Goal: Communication & Community: Answer question/provide support

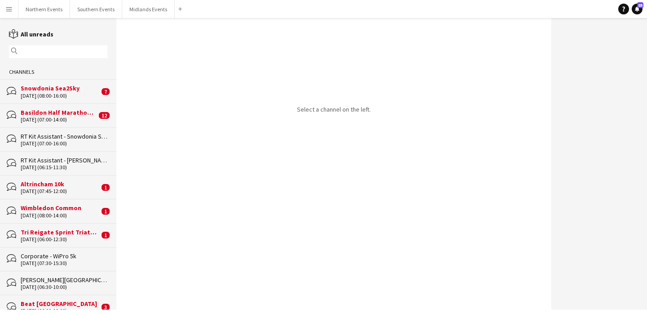
click at [58, 49] on input "text" at bounding box center [62, 52] width 85 height 8
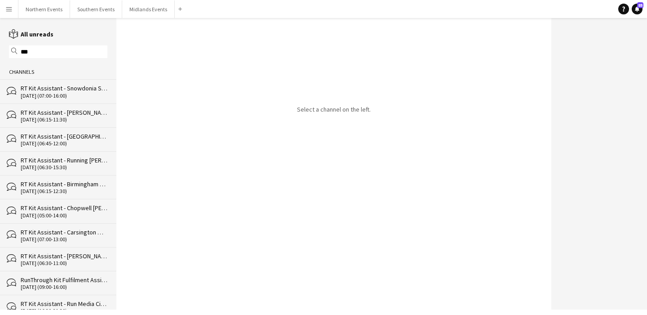
type input "***"
click at [66, 93] on div "[DATE] (07:00-16:00)" at bounding box center [64, 96] width 87 height 6
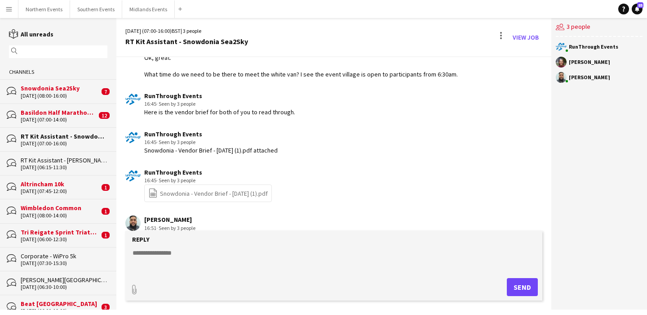
scroll to position [1054, 0]
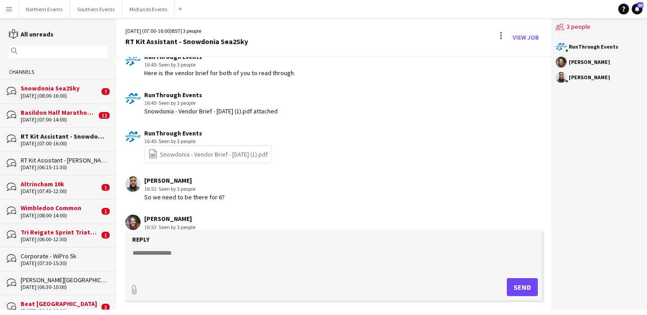
click at [54, 49] on input "text" at bounding box center [62, 52] width 85 height 8
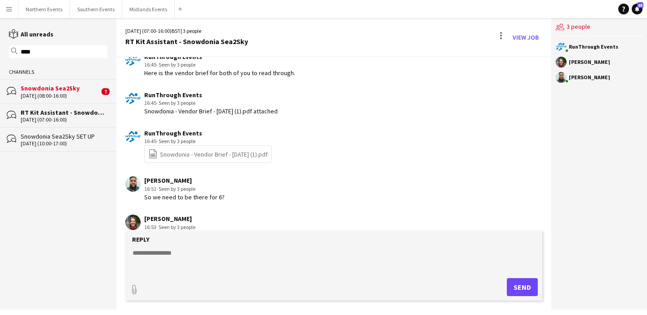
type input "****"
click at [45, 112] on div "RT Kit Assistant - Snowdonia Sea2Sky" at bounding box center [64, 112] width 87 height 8
click at [58, 89] on div "Snowdonia Sea2Sky" at bounding box center [60, 88] width 79 height 8
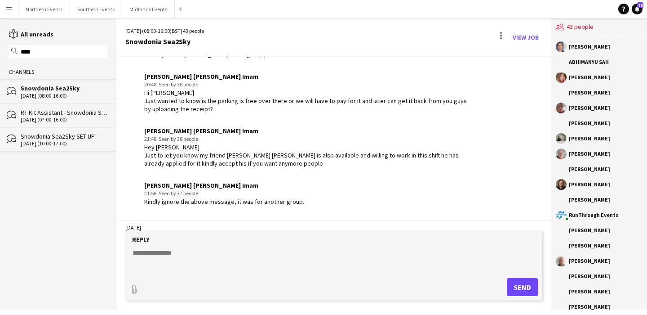
scroll to position [1256, 0]
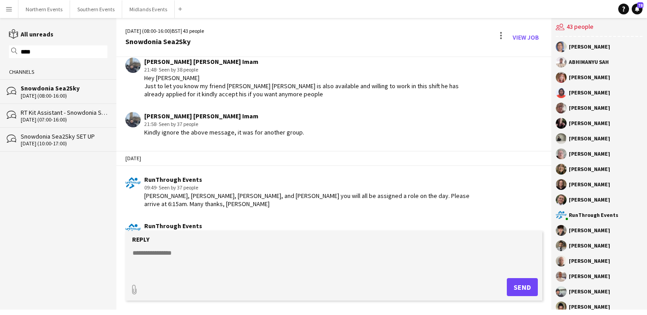
click at [65, 120] on div "[DATE] (07:00-16:00)" at bounding box center [64, 119] width 87 height 6
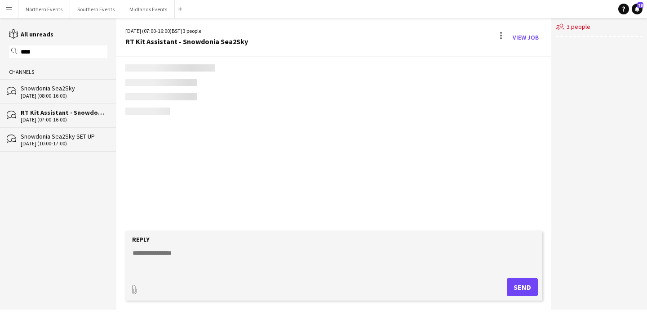
scroll to position [1333, 0]
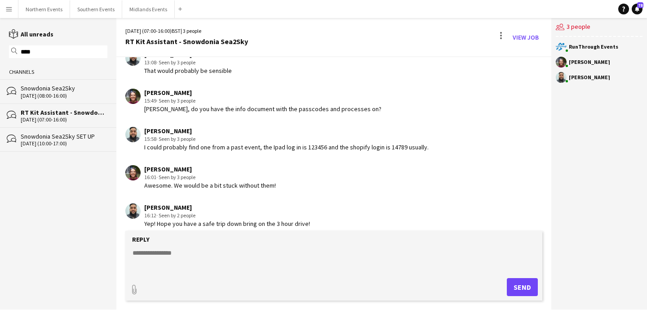
click at [252, 253] on textarea at bounding box center [336, 259] width 408 height 23
paste textarea "**********"
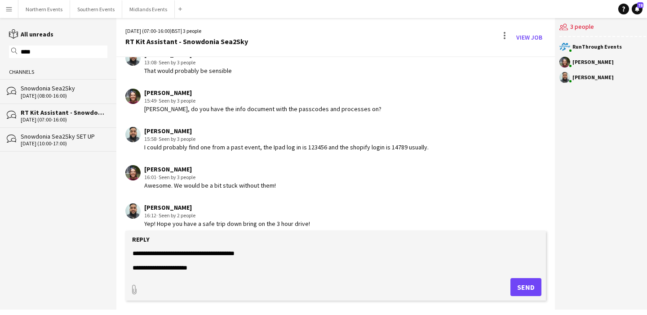
scroll to position [38, 0]
click at [175, 258] on textarea at bounding box center [336, 259] width 408 height 23
click at [196, 267] on textarea at bounding box center [336, 259] width 408 height 23
click at [184, 257] on textarea at bounding box center [336, 259] width 408 height 23
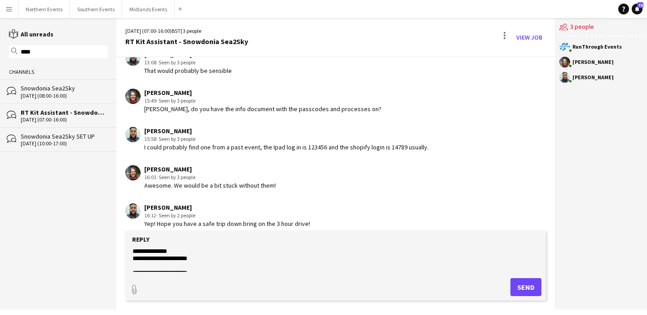
paste textarea "*******"
click at [172, 258] on textarea at bounding box center [336, 259] width 408 height 23
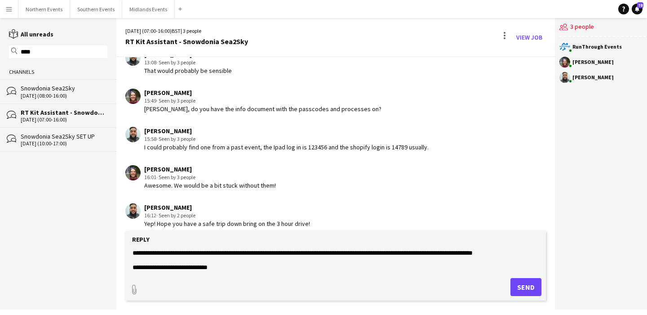
scroll to position [217, 0]
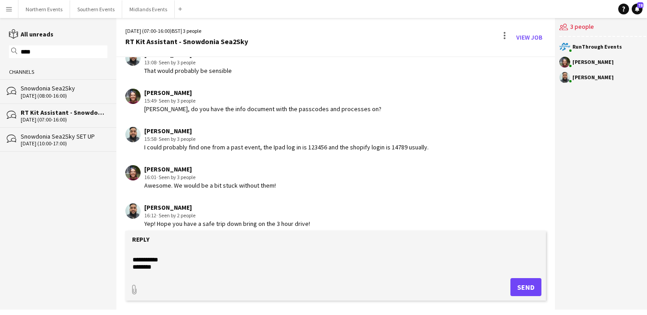
drag, startPoint x: 447, startPoint y: 257, endPoint x: 232, endPoint y: 280, distance: 215.7
click at [232, 280] on form "Reply paperclip Send" at bounding box center [335, 266] width 421 height 70
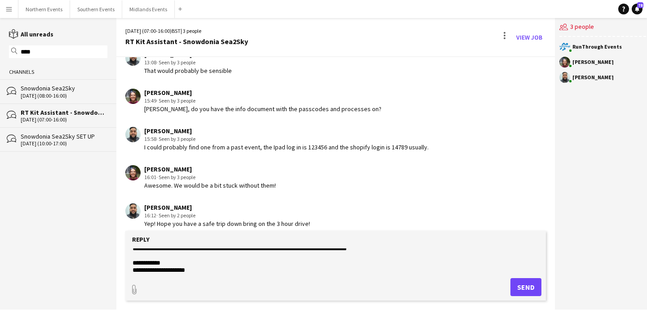
scroll to position [0, 0]
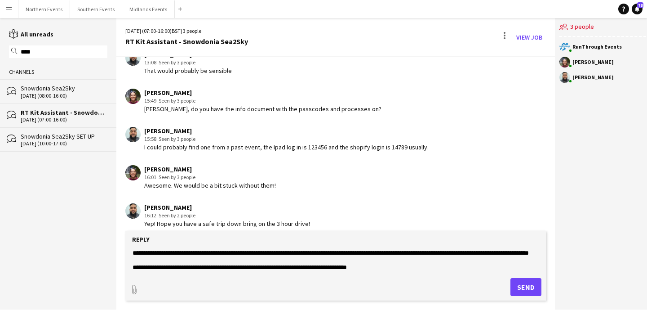
drag, startPoint x: 229, startPoint y: 265, endPoint x: 266, endPoint y: 267, distance: 36.5
click at [266, 267] on textarea at bounding box center [336, 259] width 408 height 23
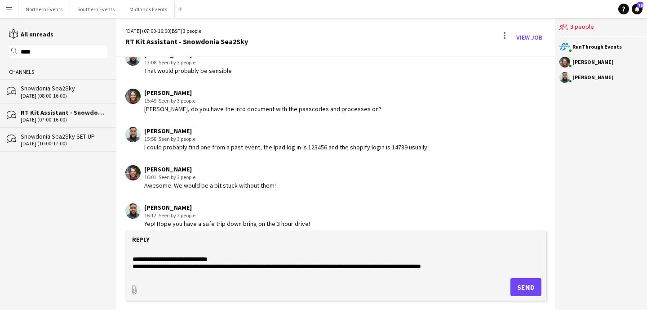
scroll to position [74, 0]
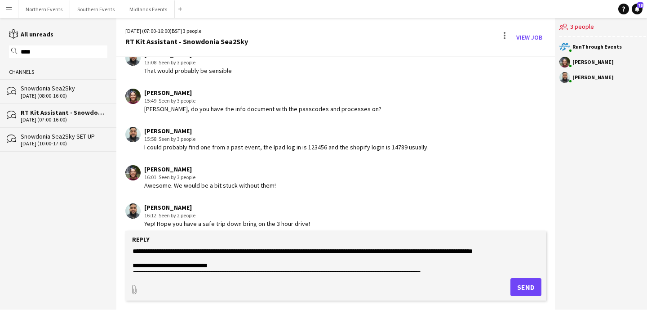
click at [453, 266] on textarea at bounding box center [336, 259] width 408 height 23
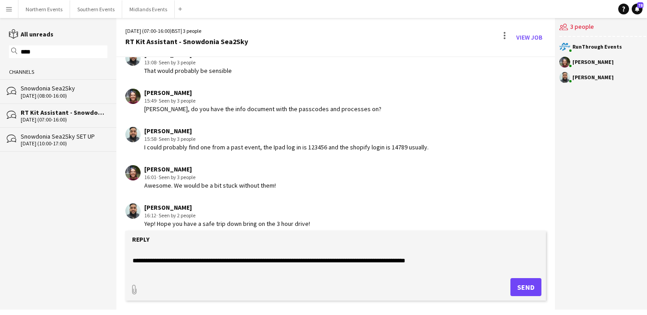
scroll to position [94, 0]
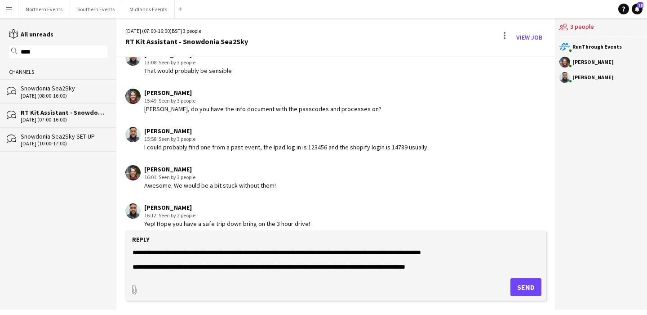
click at [223, 251] on textarea at bounding box center [336, 259] width 408 height 23
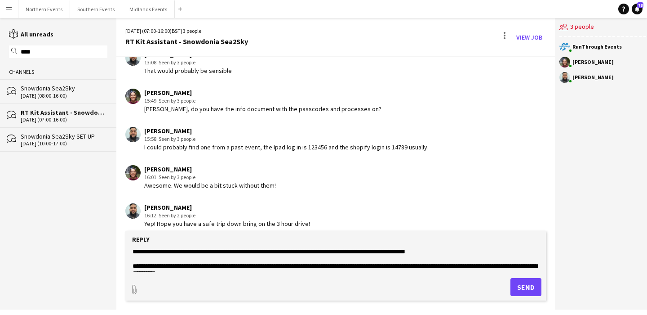
scroll to position [102, 0]
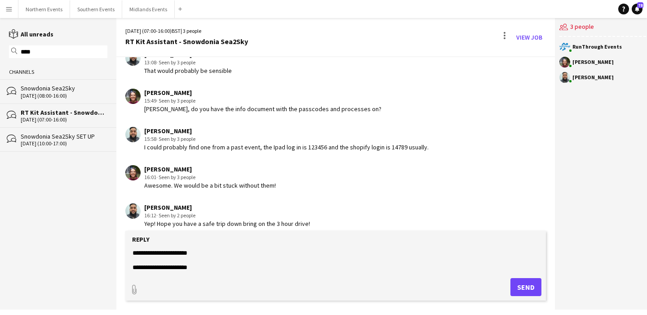
drag, startPoint x: 464, startPoint y: 249, endPoint x: 375, endPoint y: 268, distance: 90.5
click at [375, 268] on textarea at bounding box center [336, 259] width 408 height 23
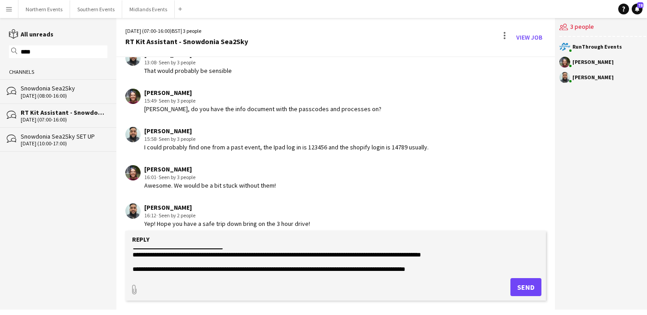
scroll to position [95, 0]
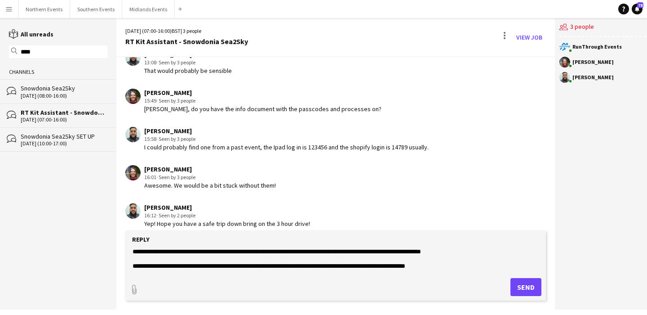
drag, startPoint x: 355, startPoint y: 258, endPoint x: 473, endPoint y: 257, distance: 118.2
click at [473, 257] on textarea at bounding box center [336, 259] width 408 height 23
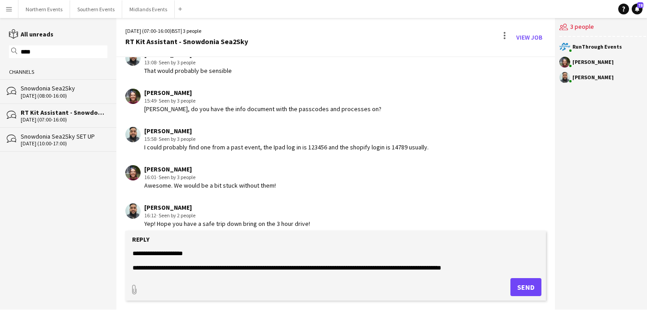
scroll to position [174, 0]
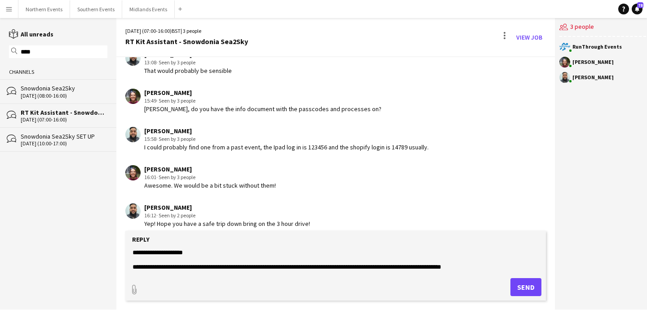
drag, startPoint x: 255, startPoint y: 253, endPoint x: 142, endPoint y: 254, distance: 112.8
click at [142, 254] on textarea at bounding box center [336, 259] width 408 height 23
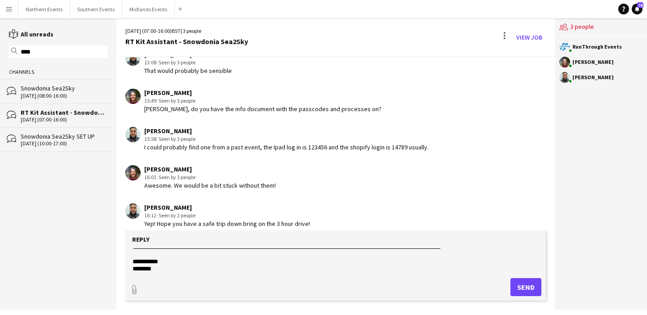
scroll to position [187, 0]
drag, startPoint x: 290, startPoint y: 254, endPoint x: 300, endPoint y: 256, distance: 10.2
click at [300, 256] on textarea at bounding box center [336, 259] width 408 height 23
click at [287, 254] on textarea at bounding box center [336, 259] width 408 height 23
drag, startPoint x: 289, startPoint y: 254, endPoint x: 291, endPoint y: 258, distance: 5.3
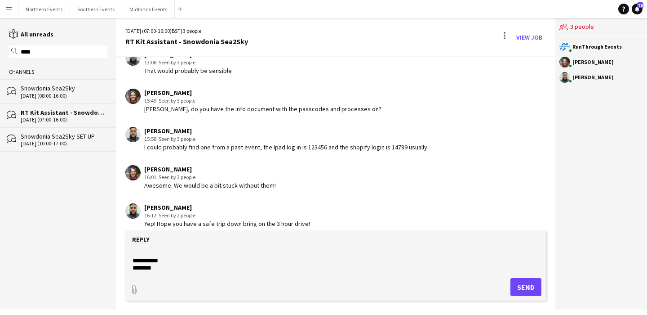
click at [291, 258] on textarea at bounding box center [336, 259] width 408 height 23
type textarea "**********"
click at [526, 290] on button "Send" at bounding box center [526, 287] width 31 height 18
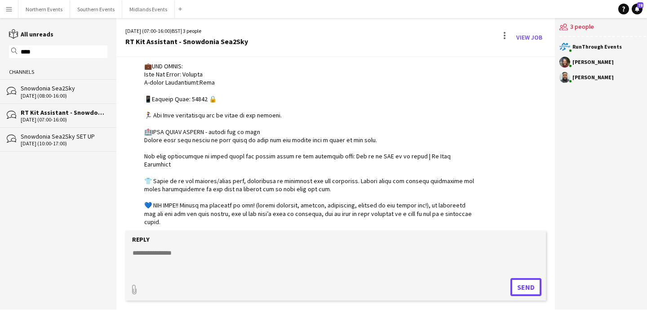
scroll to position [1625, 0]
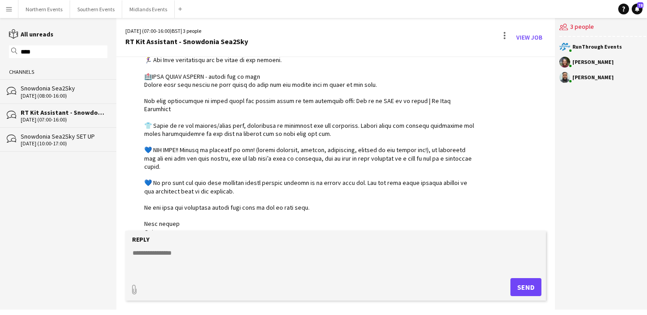
click at [208, 251] on textarea at bounding box center [336, 259] width 408 height 23
type textarea "**********"
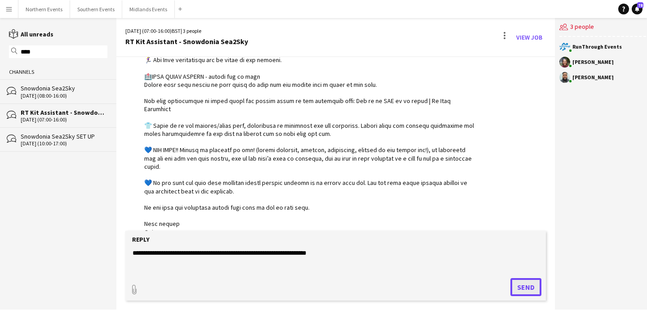
click at [532, 289] on button "Send" at bounding box center [526, 287] width 31 height 18
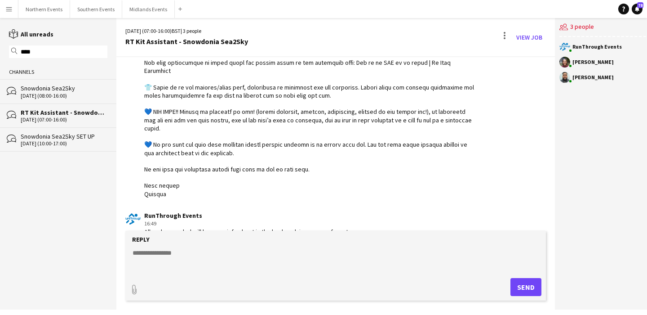
click at [271, 247] on form "Reply paperclip Send" at bounding box center [335, 266] width 421 height 70
click at [217, 256] on textarea at bounding box center [336, 259] width 408 height 23
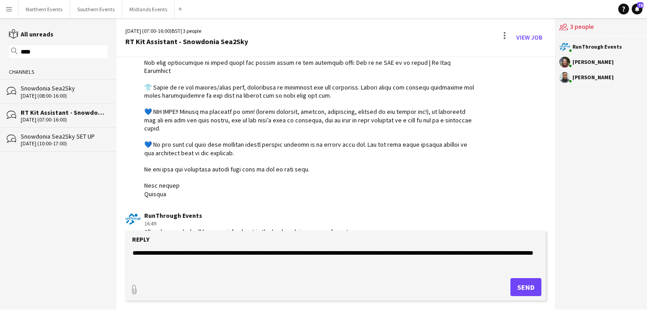
click at [328, 252] on textarea "**********" at bounding box center [336, 259] width 408 height 23
type textarea "**********"
click at [520, 285] on button "Send" at bounding box center [526, 287] width 31 height 18
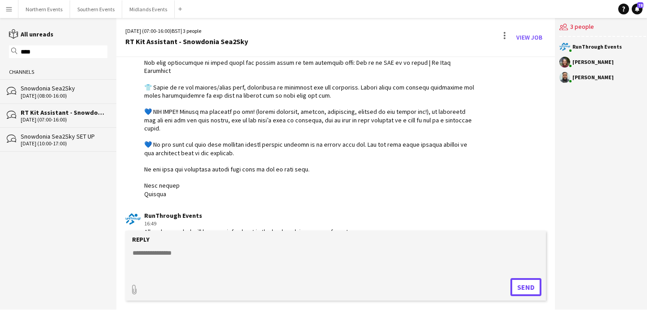
scroll to position [1701, 0]
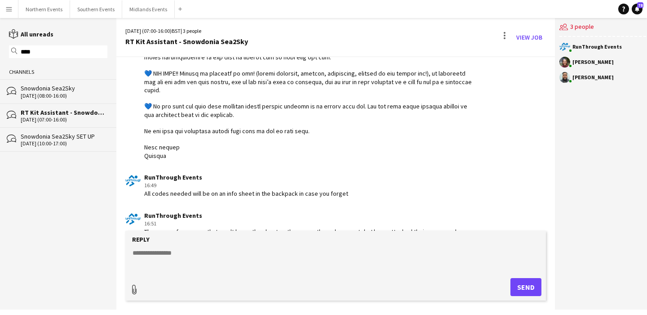
type input "**********"
click at [520, 288] on span "Upload Upload" at bounding box center [515, 285] width 39 height 11
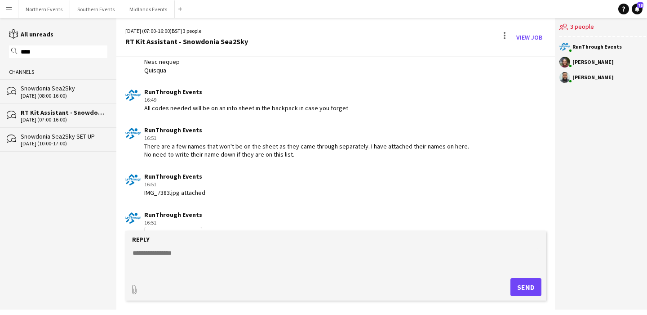
scroll to position [1795, 0]
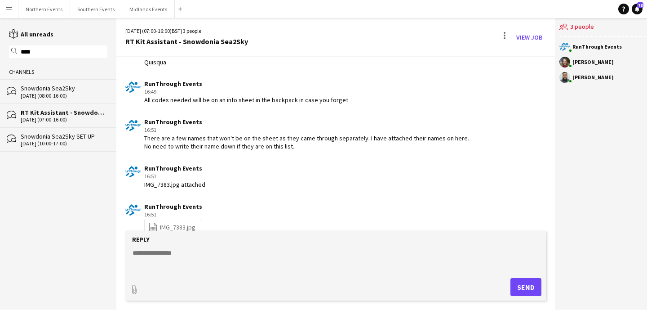
click at [71, 53] on input "****" at bounding box center [62, 52] width 85 height 8
type input "******"
click at [44, 119] on div "[DATE] (06:45-12:00)" at bounding box center [64, 119] width 87 height 6
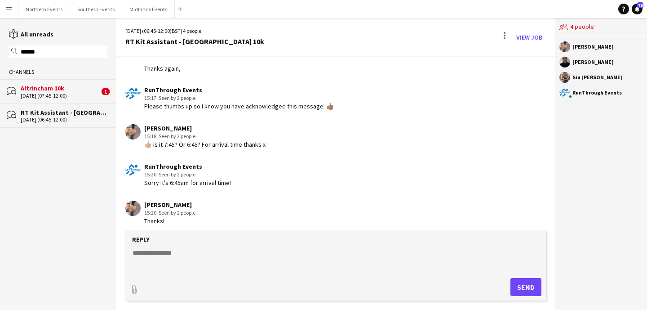
scroll to position [790, 0]
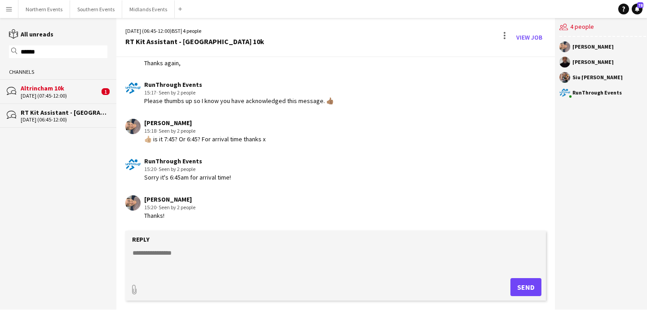
click at [200, 251] on textarea at bounding box center [336, 259] width 408 height 23
click at [225, 254] on textarea at bounding box center [336, 259] width 408 height 23
paste textarea "**********"
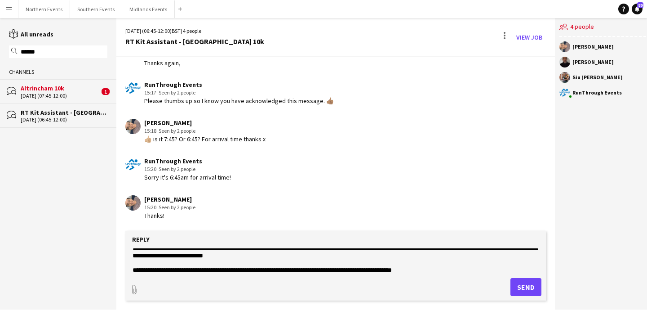
scroll to position [0, 0]
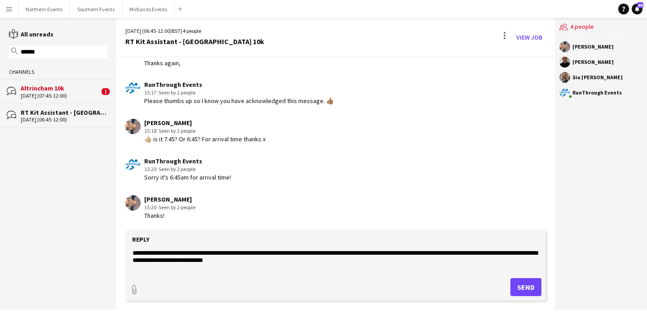
click at [135, 252] on textarea "**********" at bounding box center [336, 259] width 408 height 23
click at [134, 252] on textarea "**********" at bounding box center [336, 259] width 408 height 23
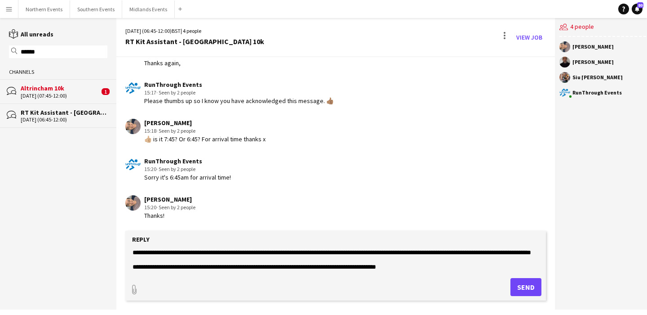
scroll to position [65, 0]
type textarea "**********"
click at [511, 286] on button "Send" at bounding box center [526, 287] width 31 height 18
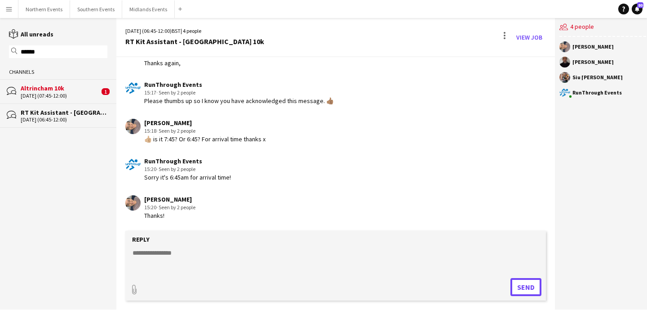
scroll to position [927, 0]
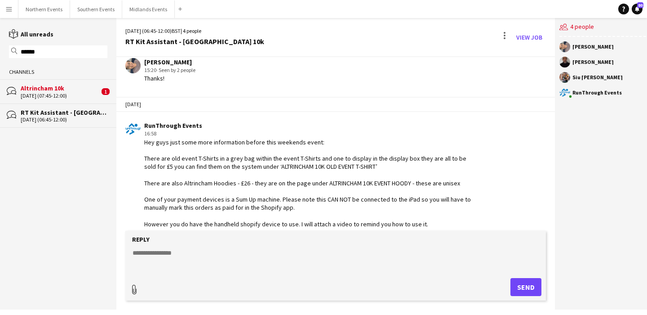
type input "**********"
click at [512, 287] on span "Upload Upload" at bounding box center [515, 285] width 39 height 11
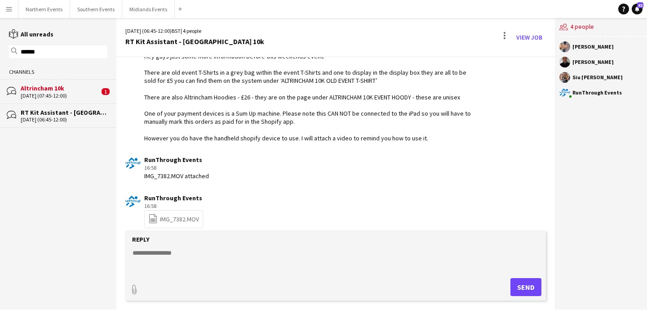
scroll to position [1021, 0]
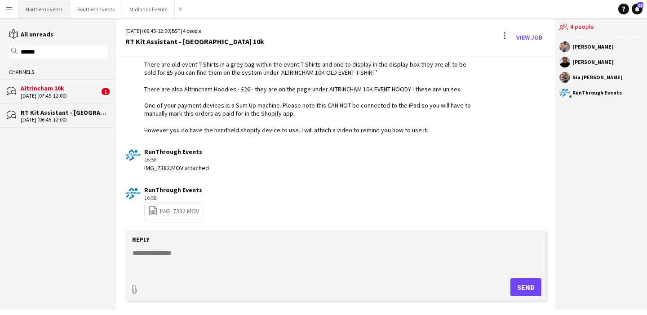
click at [43, 12] on button "Northern Events Close" at bounding box center [44, 9] width 52 height 18
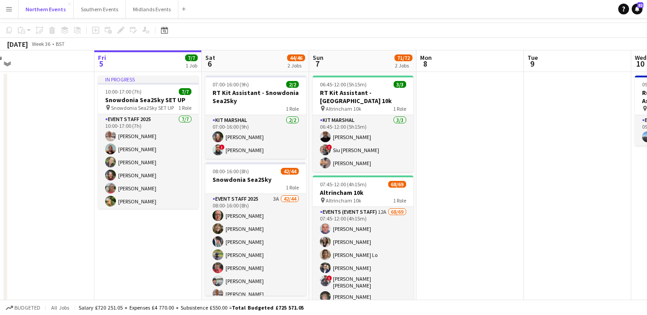
scroll to position [37, 0]
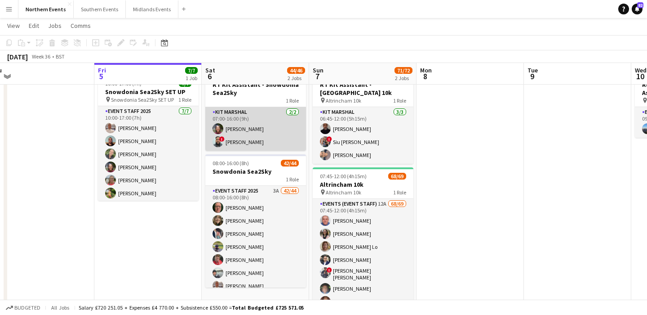
click at [287, 138] on app-card-role "Kit Marshal [DATE] 07:00-16:00 (9h) [PERSON_NAME] ! [PERSON_NAME]" at bounding box center [255, 129] width 101 height 44
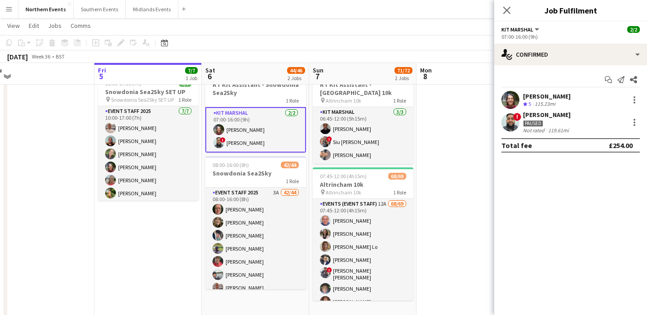
click at [623, 124] on div "! [PERSON_NAME] Not rated 119.61mi" at bounding box center [570, 122] width 153 height 23
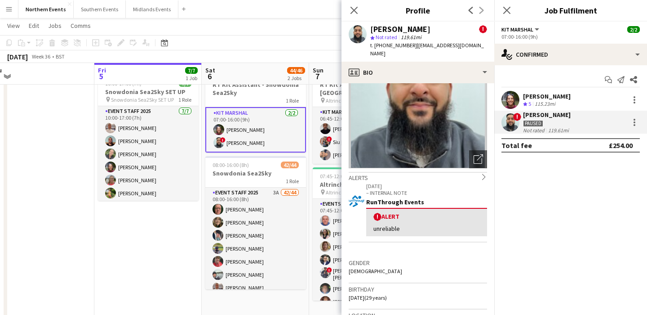
scroll to position [0, 0]
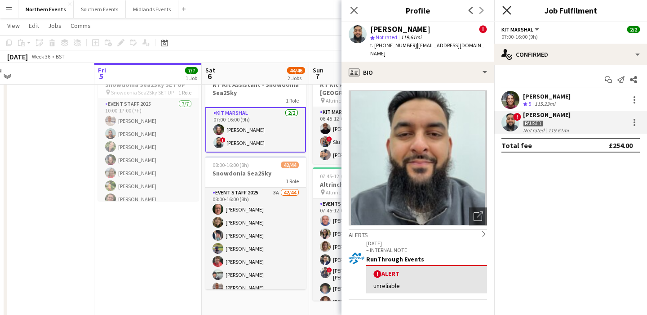
click at [509, 12] on icon at bounding box center [507, 10] width 9 height 9
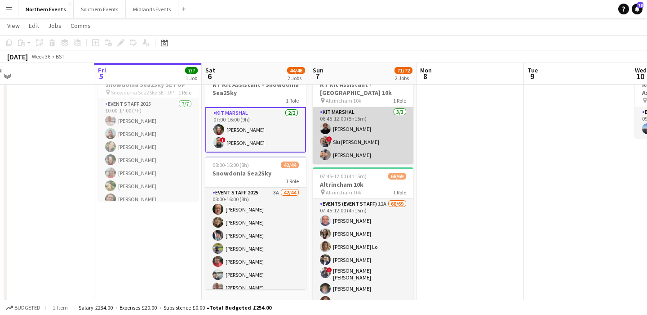
click at [351, 138] on app-card-role "Kit Marshal [DATE] 06:45-12:00 (5h15m) [PERSON_NAME] ! [PERSON_NAME] [PERSON_NA…" at bounding box center [363, 135] width 101 height 57
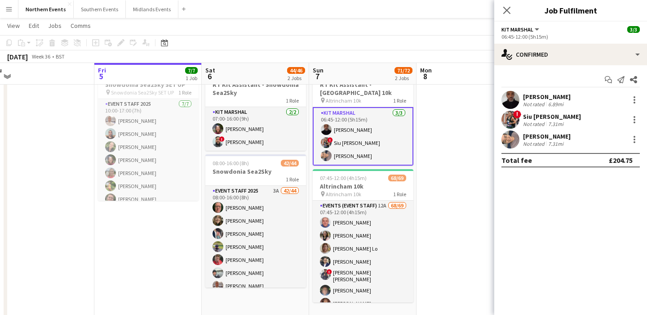
click at [574, 118] on div "! Siu [PERSON_NAME] Not rated 7.31mi" at bounding box center [570, 120] width 153 height 18
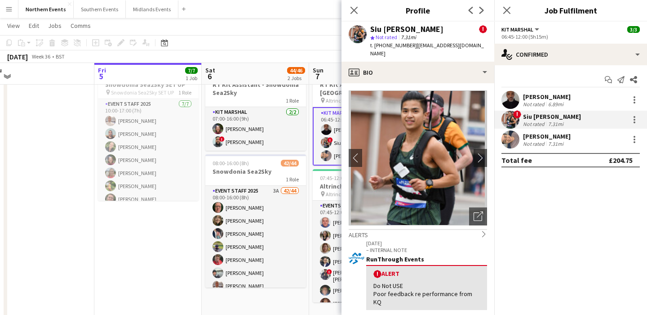
click at [143, 249] on app-date-cell "10:00-17:00 (7h) 7/7 Snowdonia Sea2Sky SET UP pin Snowdonia Sea2Sky SET UP 1 Ro…" at bounding box center [147, 191] width 107 height 255
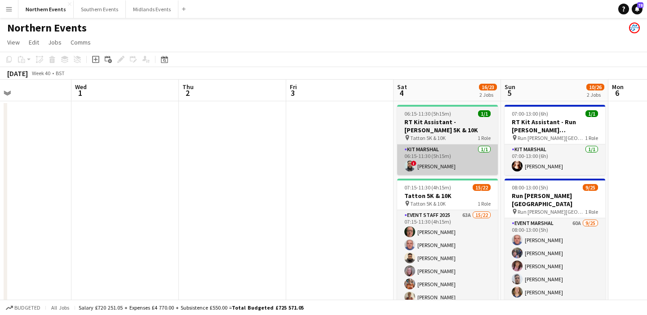
scroll to position [1, 0]
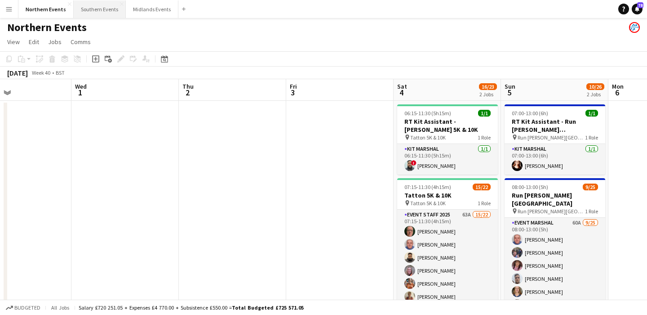
click at [98, 13] on button "Southern Events Close" at bounding box center [100, 9] width 52 height 18
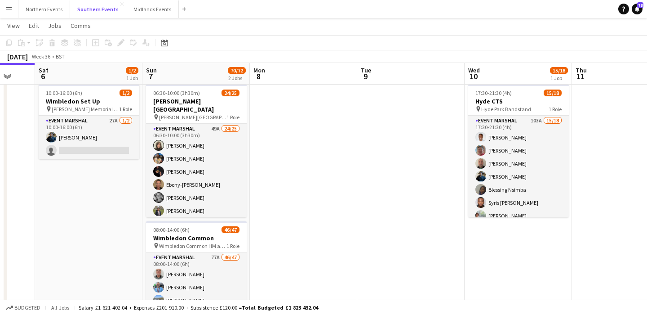
scroll to position [21, 0]
click at [147, 4] on button "Midlands Events Close" at bounding box center [152, 9] width 53 height 18
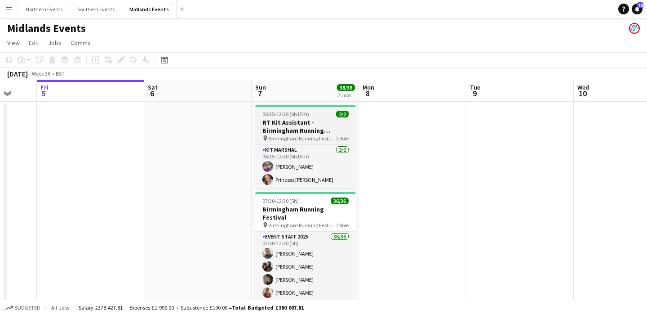
click at [303, 133] on h3 "RT Kit Assistant - Birmingham Running Festival" at bounding box center [305, 126] width 101 height 16
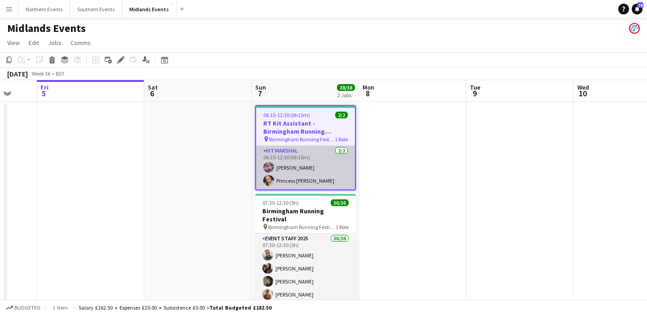
click at [340, 157] on app-card-role "Kit Marshal [DATE] 06:15-12:30 (6h15m) [PERSON_NAME] Princess [PERSON_NAME]" at bounding box center [305, 168] width 99 height 44
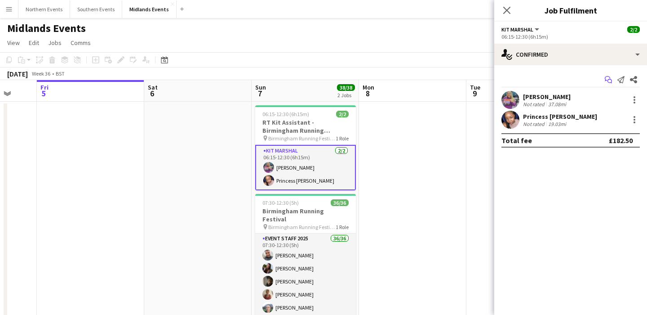
click at [606, 79] on icon "Start chat" at bounding box center [608, 79] width 7 height 7
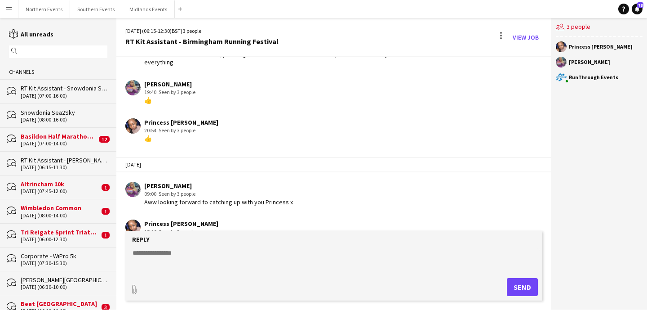
scroll to position [681, 0]
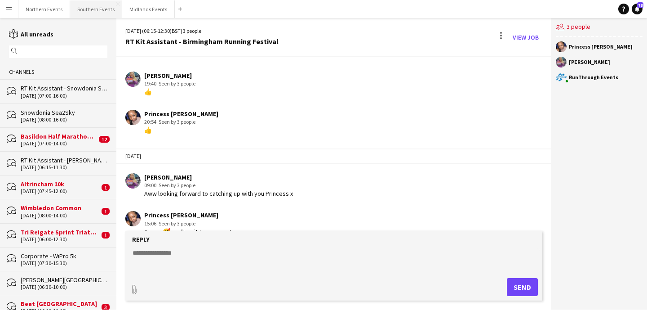
click at [98, 7] on button "Southern Events Close" at bounding box center [96, 9] width 52 height 18
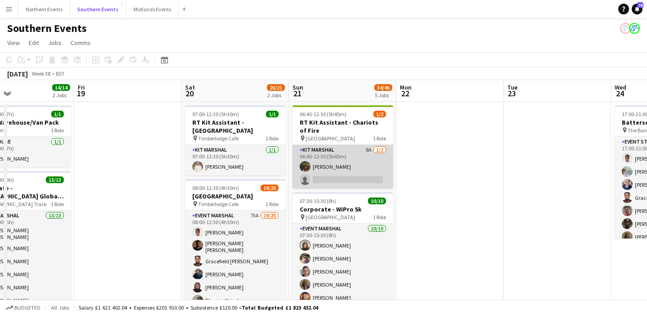
scroll to position [0, 263]
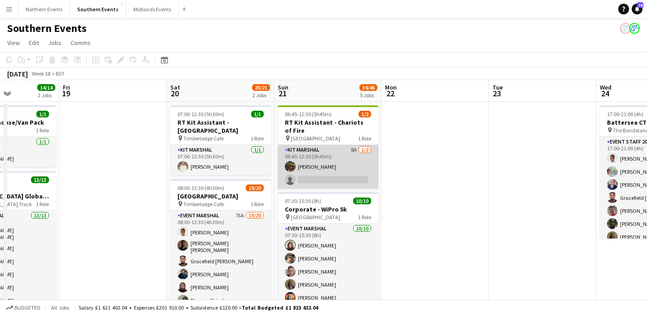
click at [342, 167] on app-card-role "Kit Marshal 8A [DATE] 06:45-12:30 (5h45m) [PERSON_NAME] single-neutral-actions" at bounding box center [328, 167] width 101 height 44
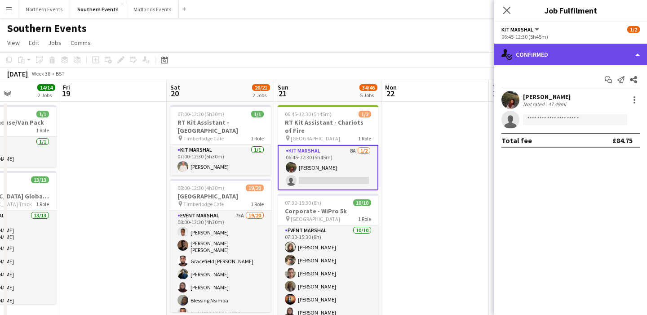
click at [585, 58] on div "single-neutral-actions-check-2 Confirmed" at bounding box center [570, 55] width 153 height 22
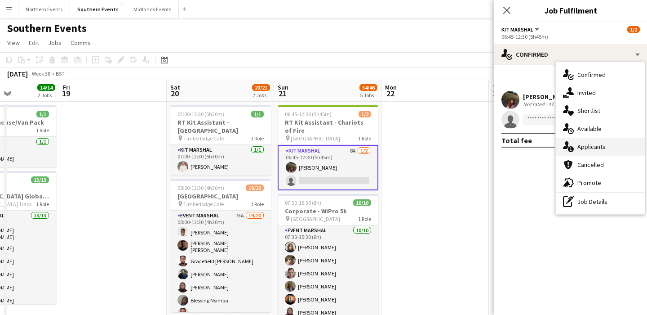
click at [610, 146] on div "single-neutral-actions-information Applicants" at bounding box center [600, 147] width 89 height 18
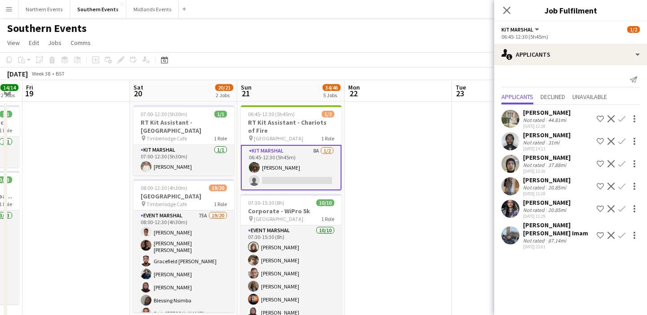
scroll to position [0, 301]
click at [302, 177] on app-card-role "Kit Marshal 8A [DATE] 06:45-12:30 (5h45m) [PERSON_NAME] single-neutral-actions" at bounding box center [290, 167] width 101 height 45
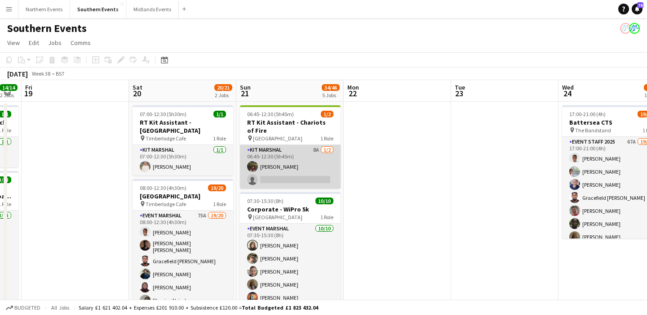
click at [302, 177] on app-card-role "Kit Marshal 8A [DATE] 06:45-12:30 (5h45m) [PERSON_NAME] single-neutral-actions" at bounding box center [290, 167] width 101 height 44
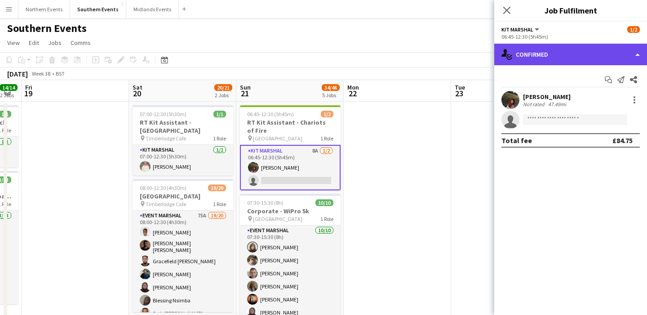
click at [574, 52] on div "single-neutral-actions-check-2 Confirmed" at bounding box center [570, 55] width 153 height 22
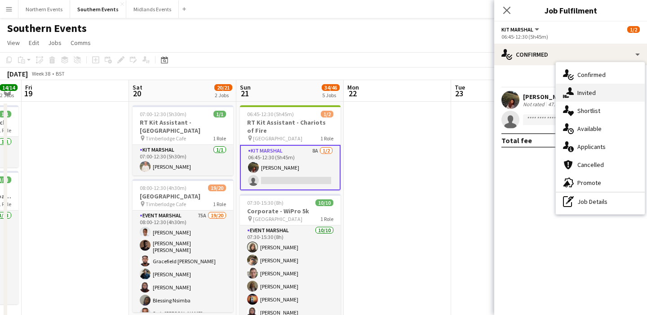
click at [594, 95] on span "Invited" at bounding box center [587, 93] width 18 height 8
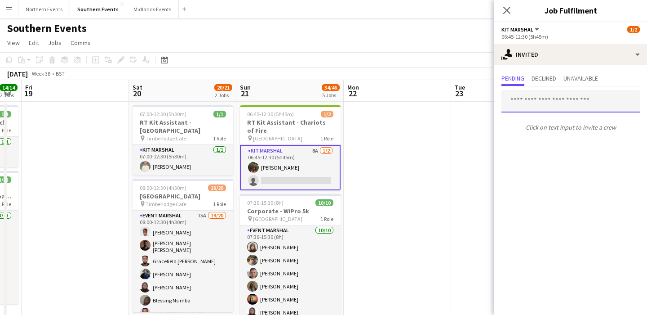
click at [543, 105] on input "text" at bounding box center [571, 101] width 138 height 22
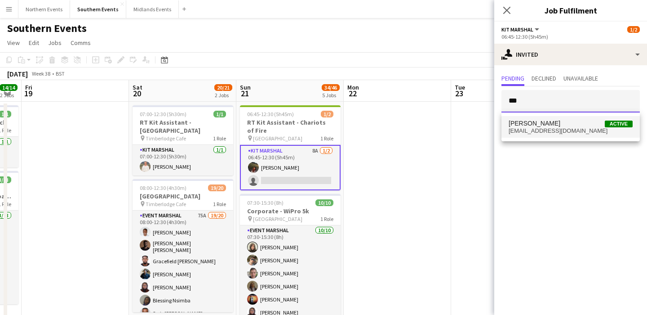
type input "***"
click at [543, 130] on span "[EMAIL_ADDRESS][DOMAIN_NAME]" at bounding box center [571, 130] width 124 height 7
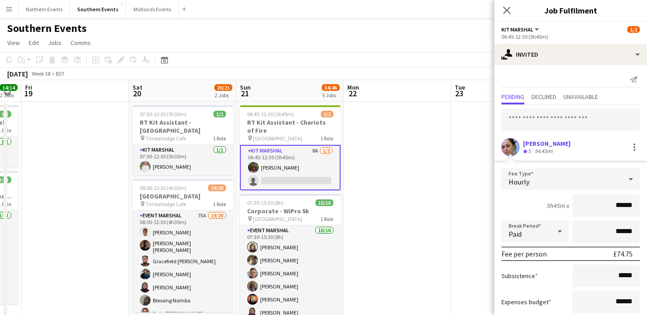
scroll to position [54, 0]
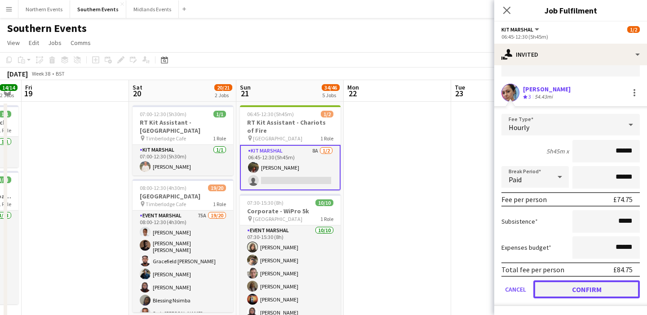
click at [586, 287] on button "Confirm" at bounding box center [587, 289] width 107 height 18
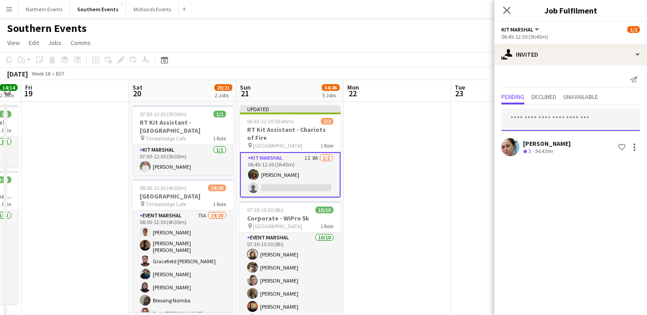
click at [553, 123] on input "text" at bounding box center [571, 119] width 138 height 22
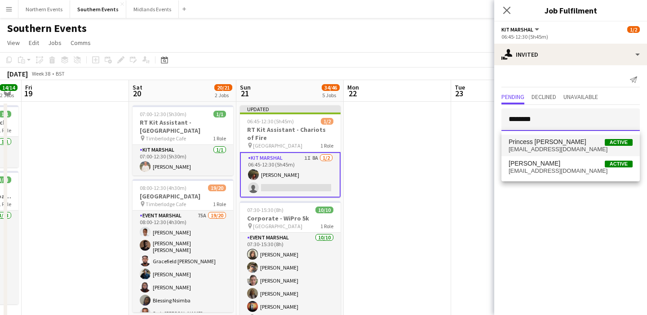
type input "********"
click at [557, 144] on span "Princess [PERSON_NAME]" at bounding box center [548, 142] width 78 height 8
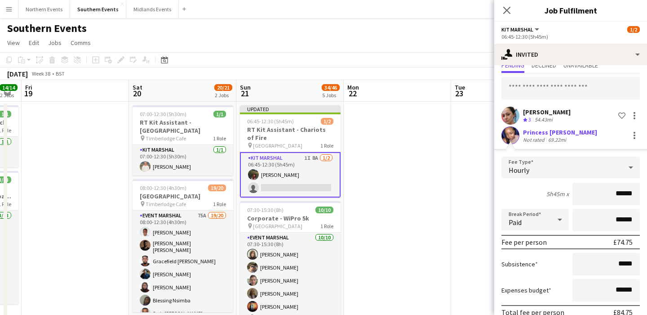
scroll to position [74, 0]
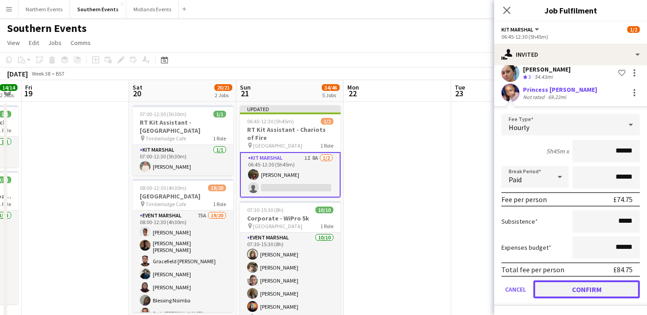
click at [574, 285] on button "Confirm" at bounding box center [587, 289] width 107 height 18
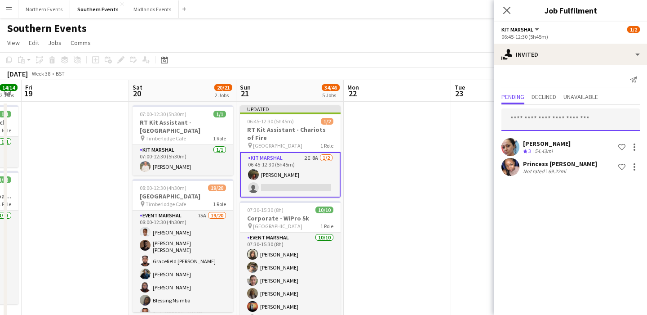
click at [561, 118] on input "text" at bounding box center [571, 119] width 138 height 22
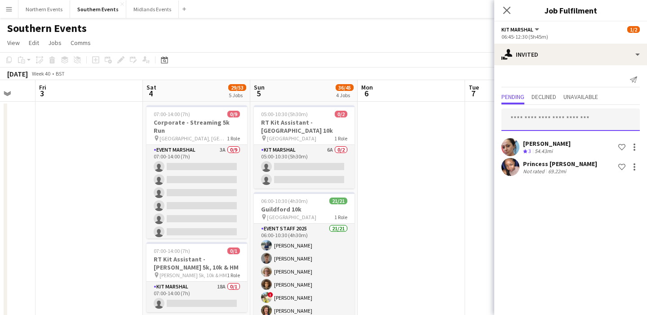
scroll to position [0, 322]
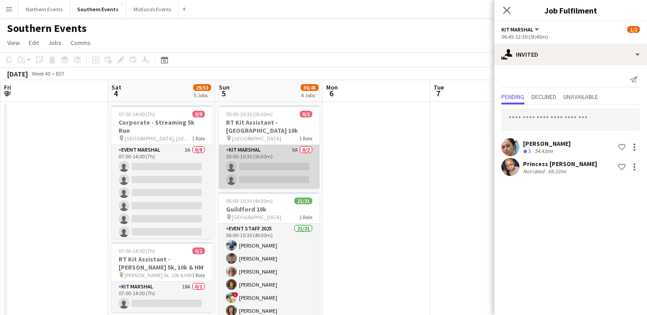
click at [280, 153] on app-card-role "Kit Marshal 6A 0/2 05:00-10:30 (5h30m) single-neutral-actions single-neutral-ac…" at bounding box center [269, 167] width 101 height 44
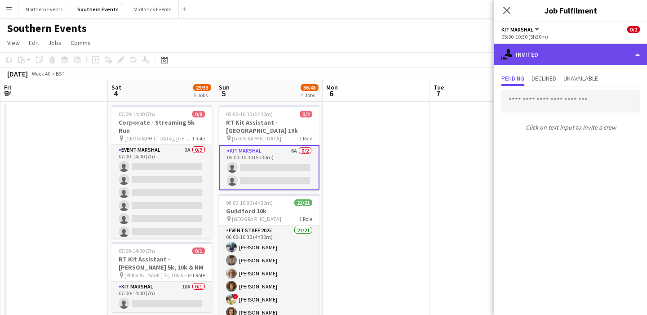
click at [551, 62] on div "single-neutral-actions-share-1 Invited" at bounding box center [570, 55] width 153 height 22
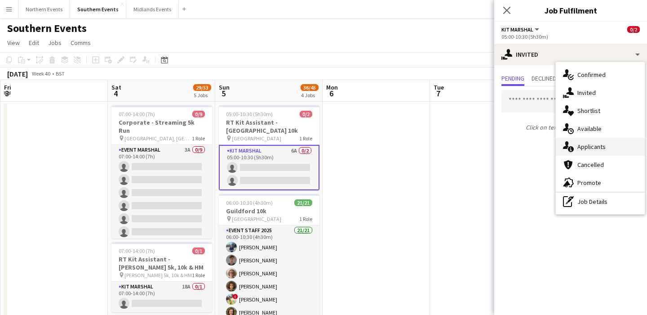
click at [596, 151] on div "single-neutral-actions-information Applicants" at bounding box center [600, 147] width 89 height 18
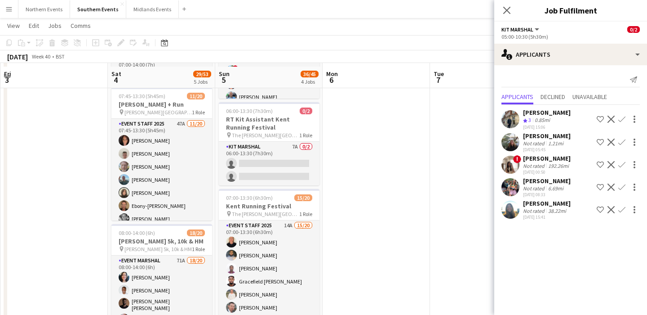
scroll to position [231, 0]
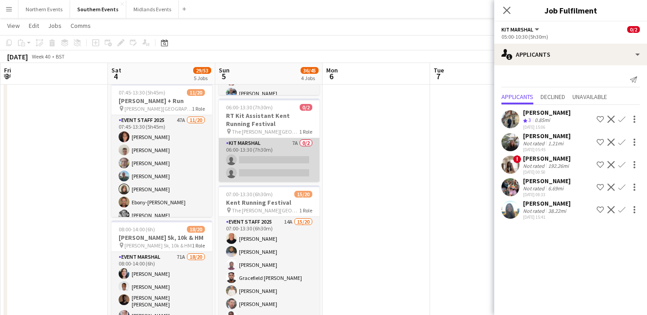
click at [278, 154] on app-card-role "Kit Marshal 7A 0/2 06:00-13:30 (7h30m) single-neutral-actions single-neutral-ac…" at bounding box center [269, 160] width 101 height 44
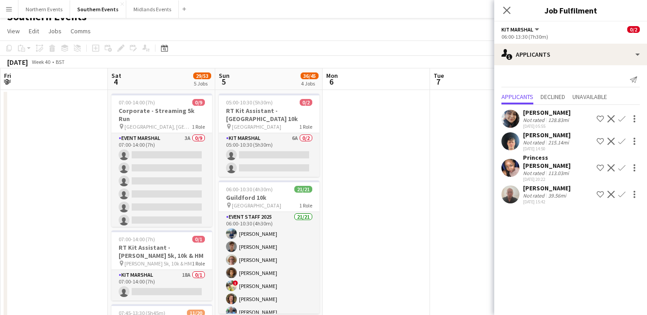
scroll to position [0, 0]
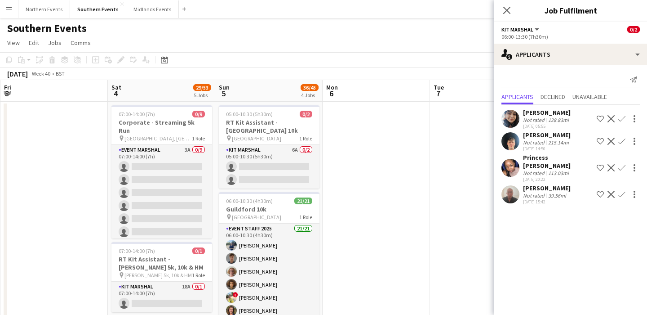
click at [8, 13] on button "Menu" at bounding box center [9, 9] width 18 height 18
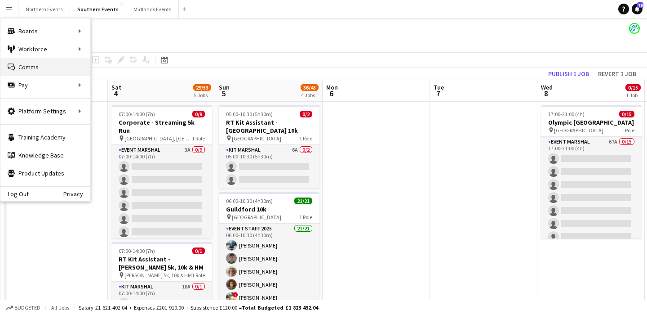
click at [28, 67] on link "Comms Comms" at bounding box center [45, 67] width 90 height 18
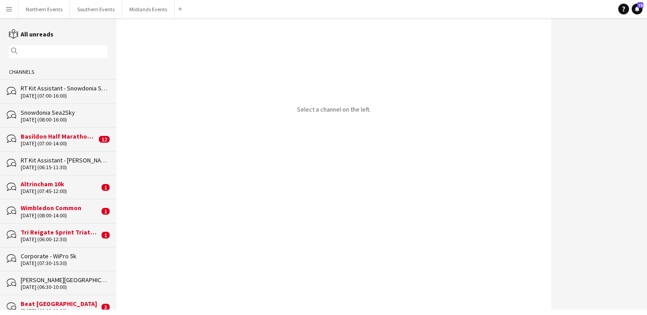
click at [43, 48] on input "text" at bounding box center [62, 52] width 85 height 8
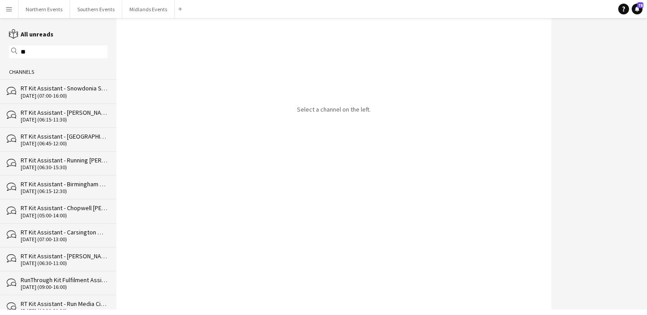
type input "***"
click at [50, 90] on div "RT Kit Assistant - Snowdonia Sea2Sky" at bounding box center [64, 88] width 87 height 8
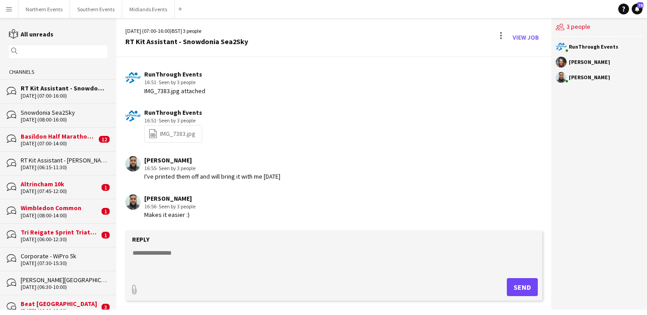
scroll to position [1406, 0]
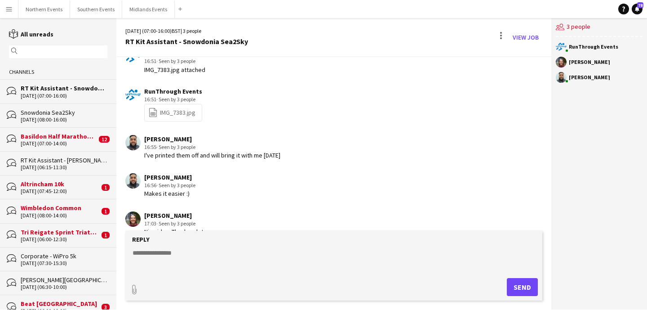
click at [192, 254] on textarea at bounding box center [336, 259] width 408 height 23
type textarea "**********"
click at [521, 280] on button "Send" at bounding box center [522, 287] width 31 height 18
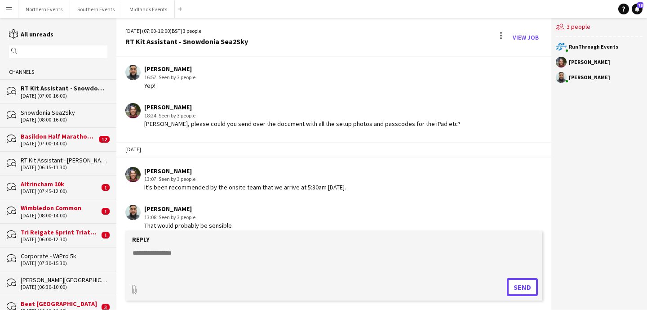
scroll to position [1483, 0]
